Goal: Understand process/instructions

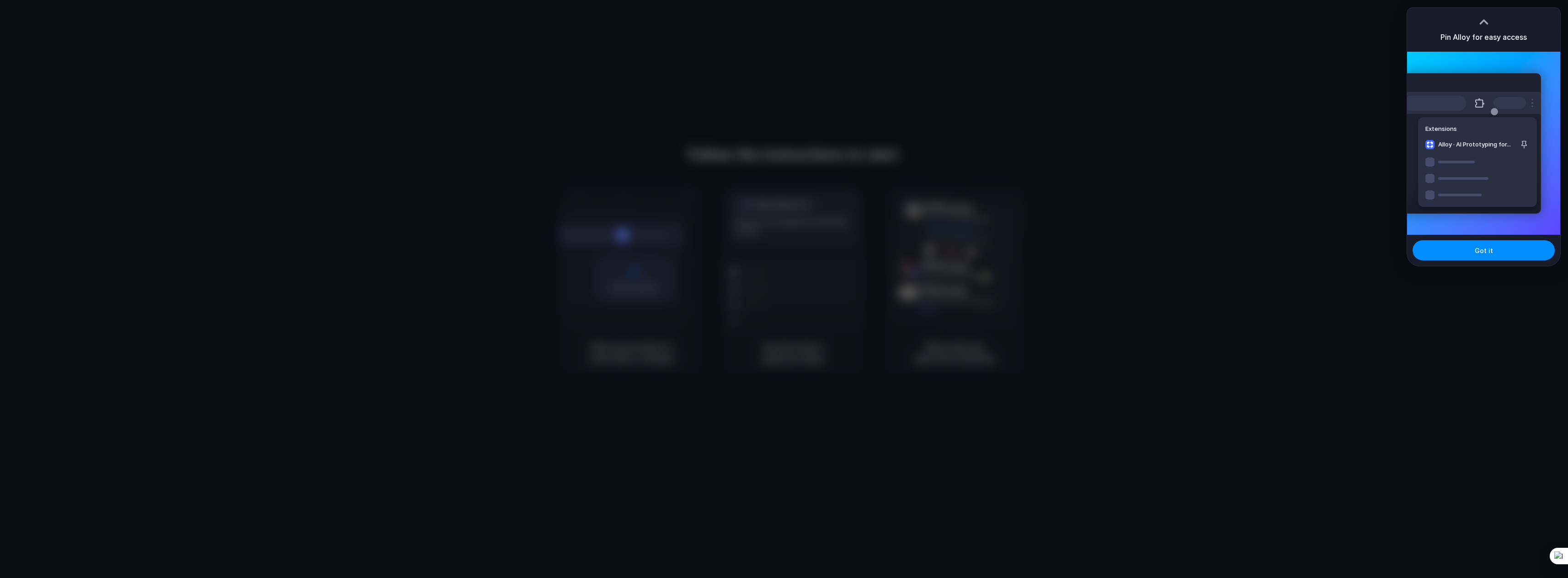
click at [1234, 310] on div at bounding box center [784, 289] width 1568 height 578
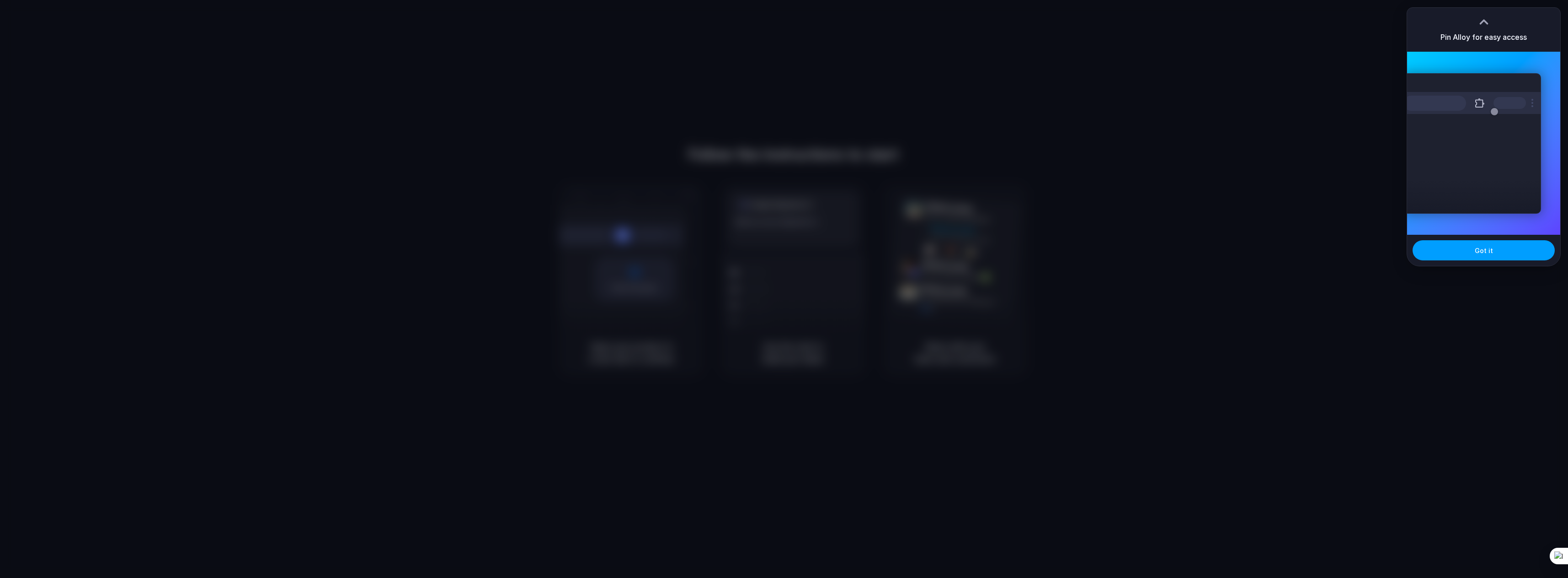
click at [1471, 255] on button "Got it" at bounding box center [1484, 250] width 142 height 20
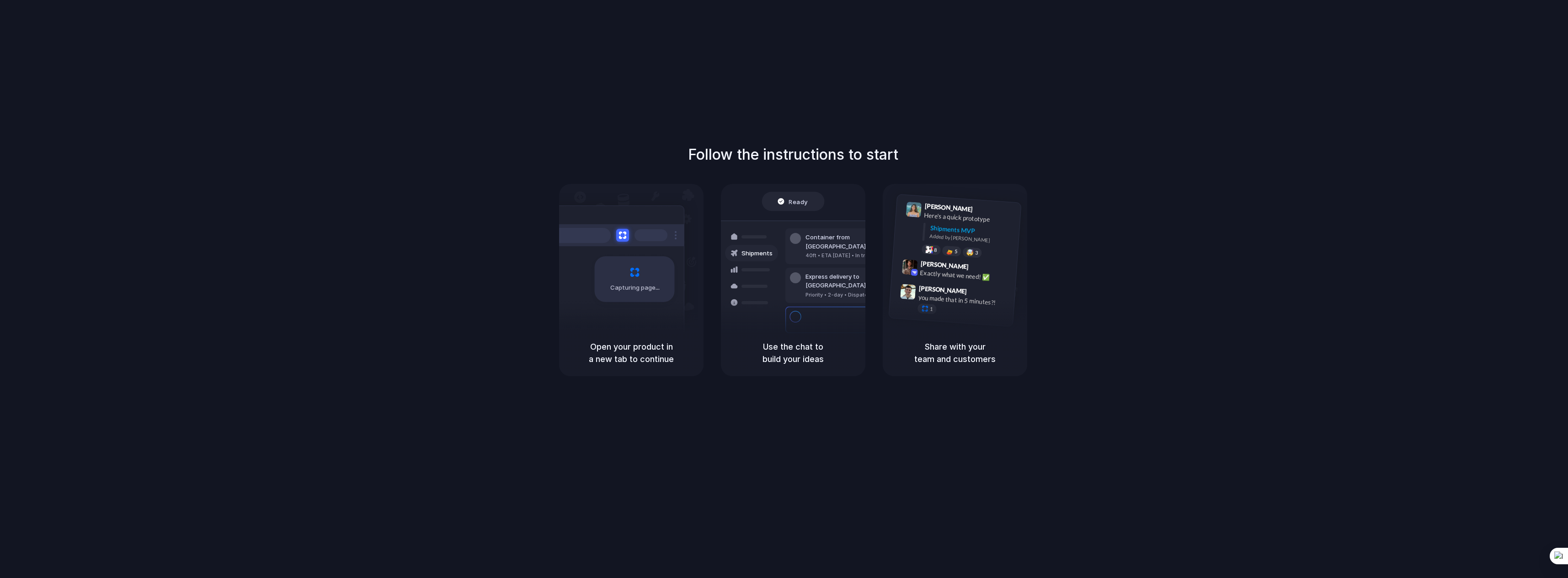
click at [1232, 71] on div "Follow the instructions to start Capturing page Open your product in a new tab …" at bounding box center [793, 298] width 1586 height 596
